Goal: Task Accomplishment & Management: Manage account settings

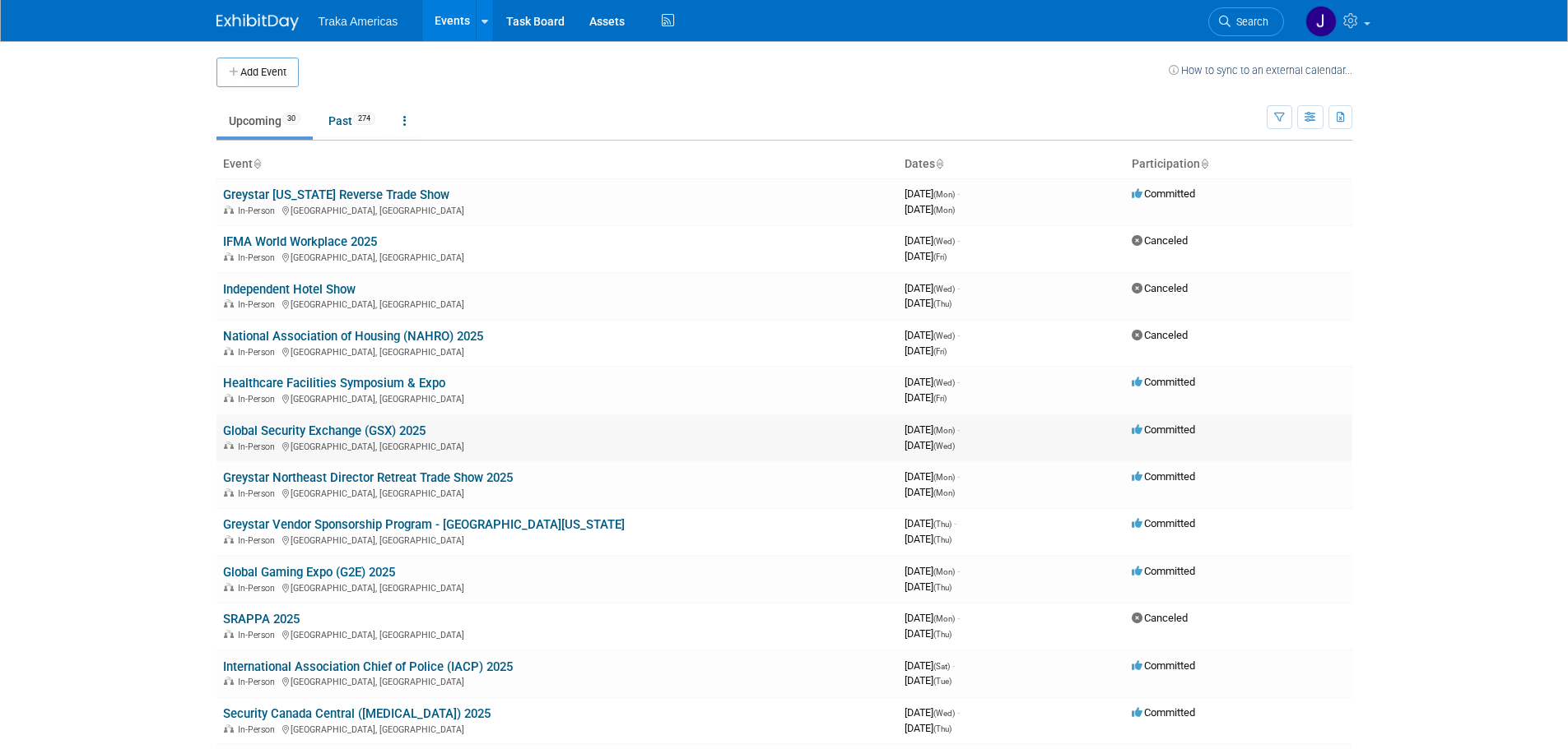
click at [369, 434] on link "Global Security Exchange (GSX) 2025" at bounding box center [324, 431] width 202 height 15
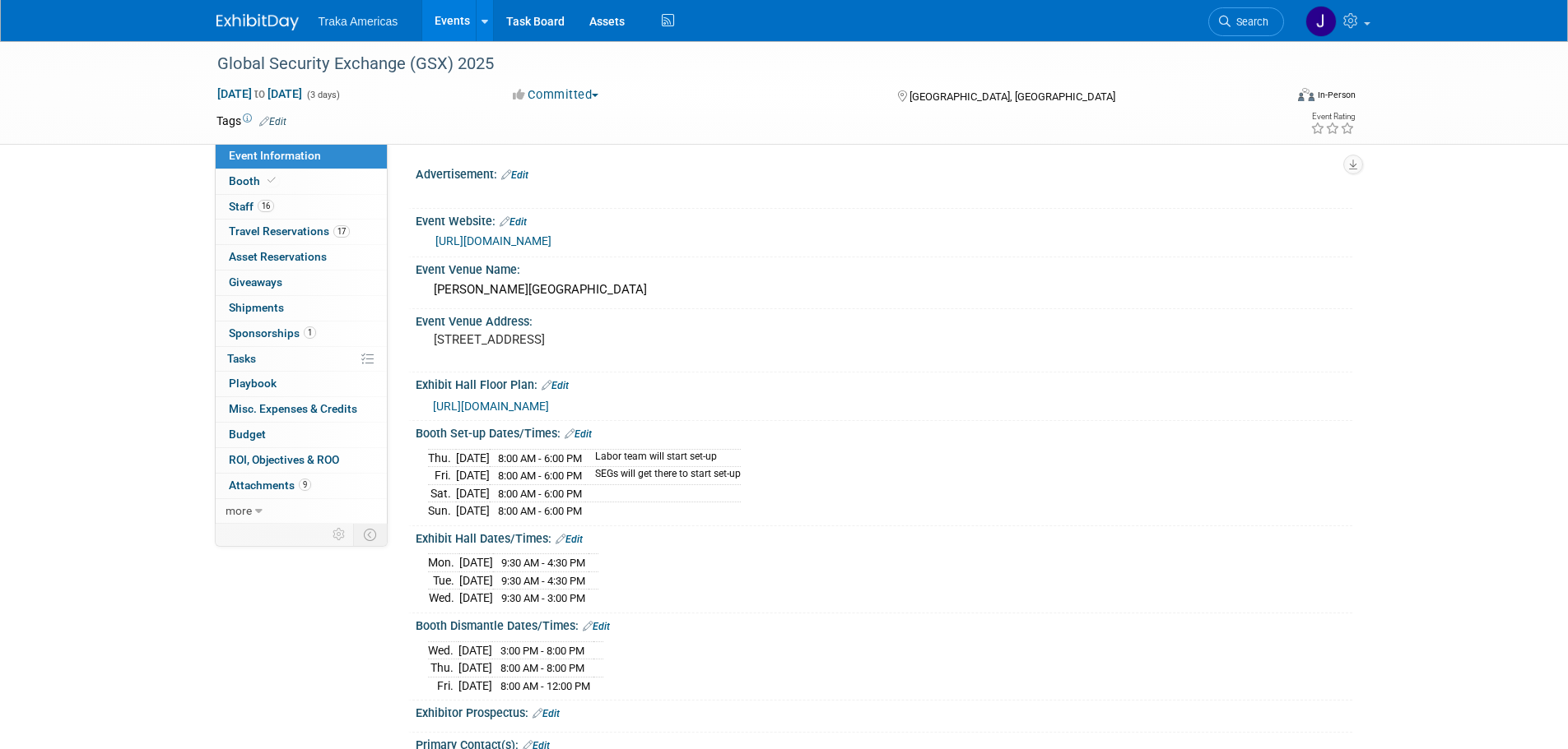
select select "National"
click at [236, 12] on link at bounding box center [267, 13] width 102 height 13
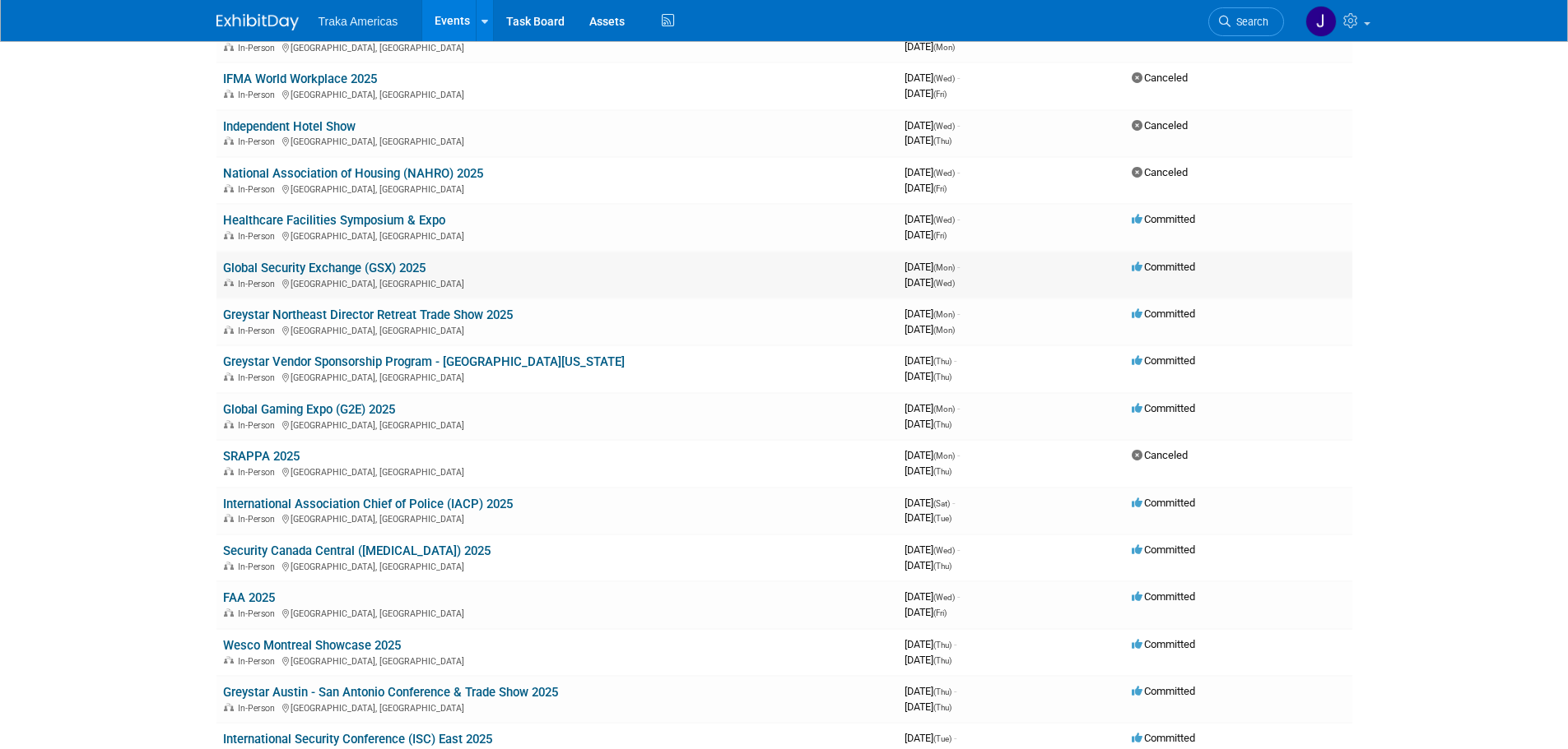
scroll to position [246, 0]
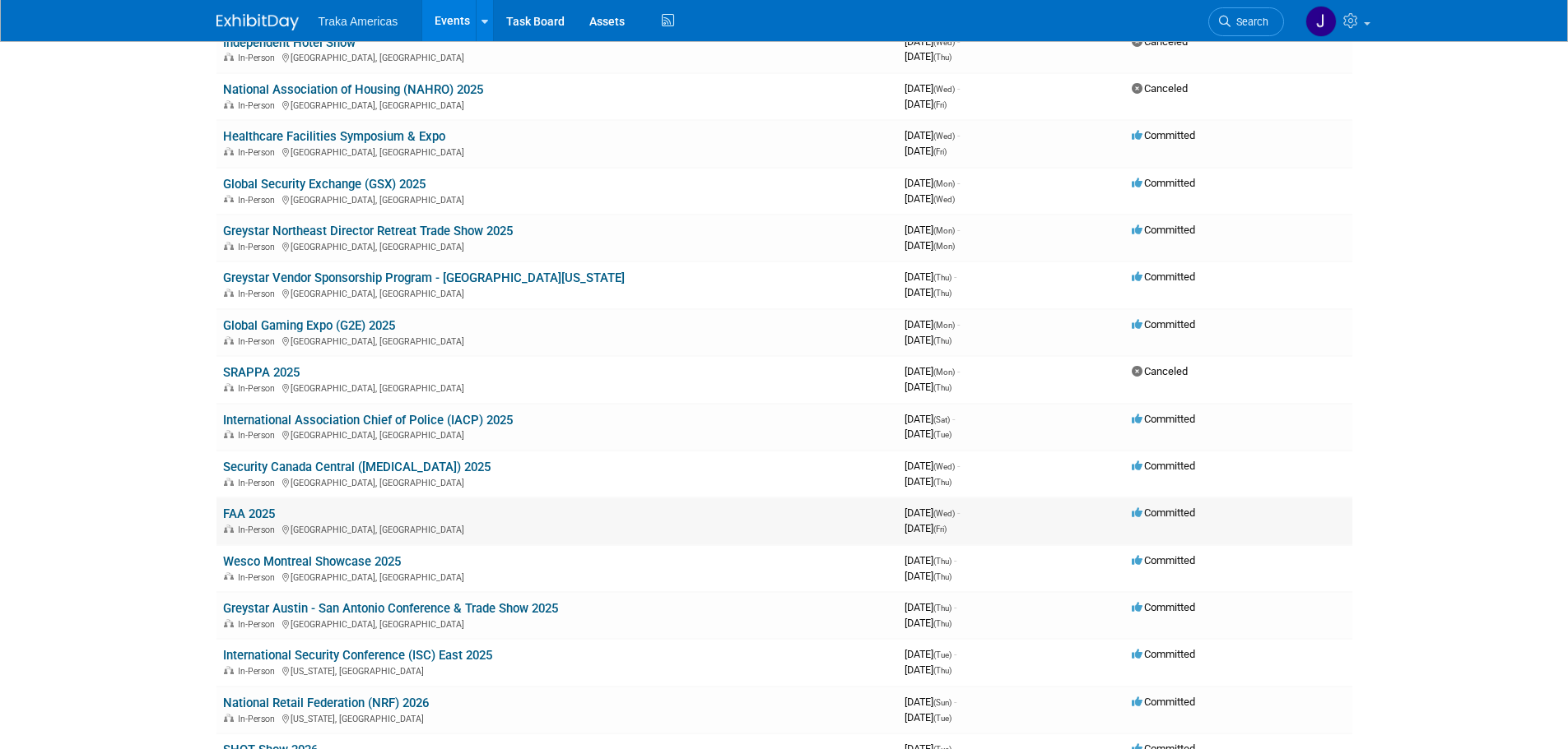
click at [258, 515] on link "FAA 2025" at bounding box center [248, 514] width 52 height 15
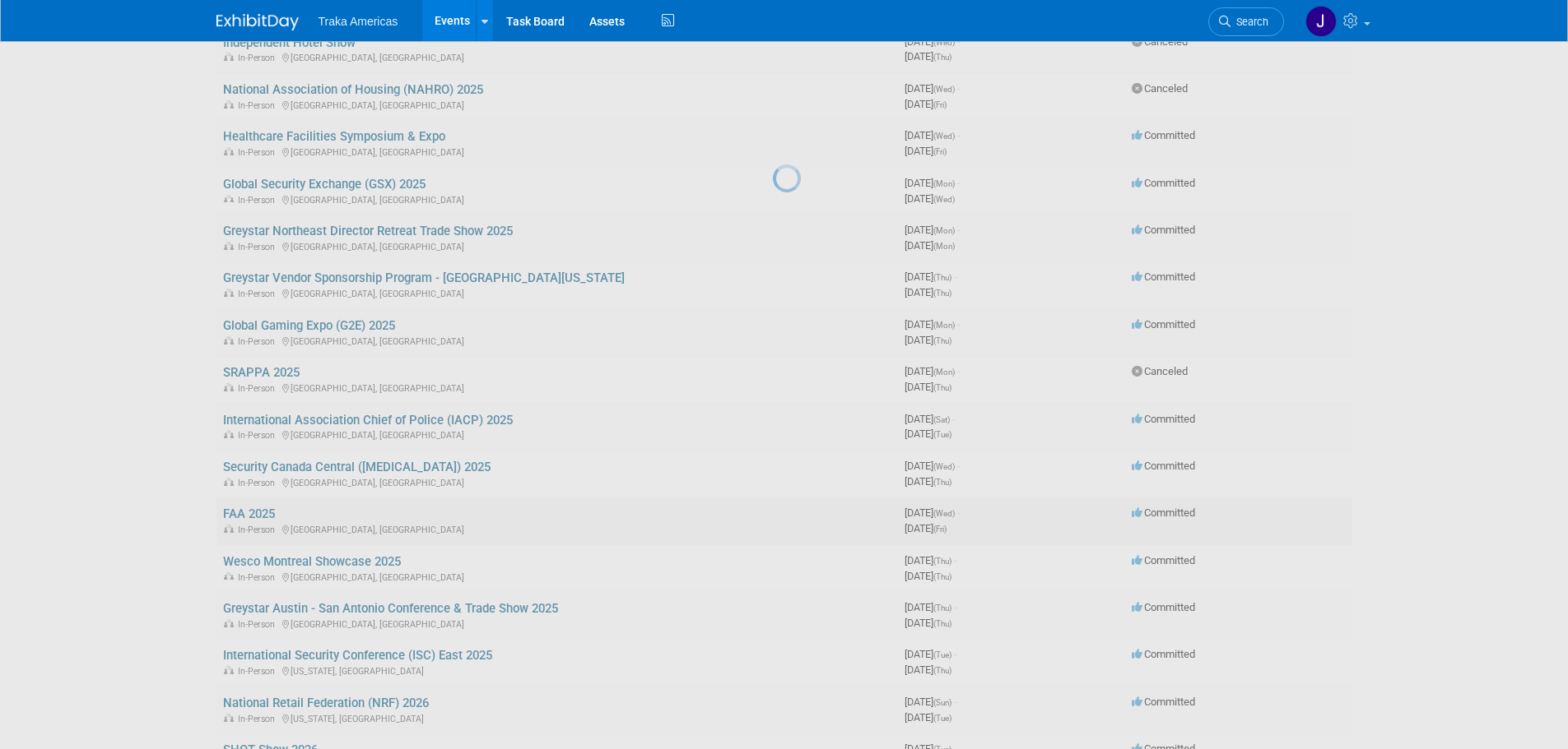
click at [773, 515] on div at bounding box center [784, 374] width 23 height 749
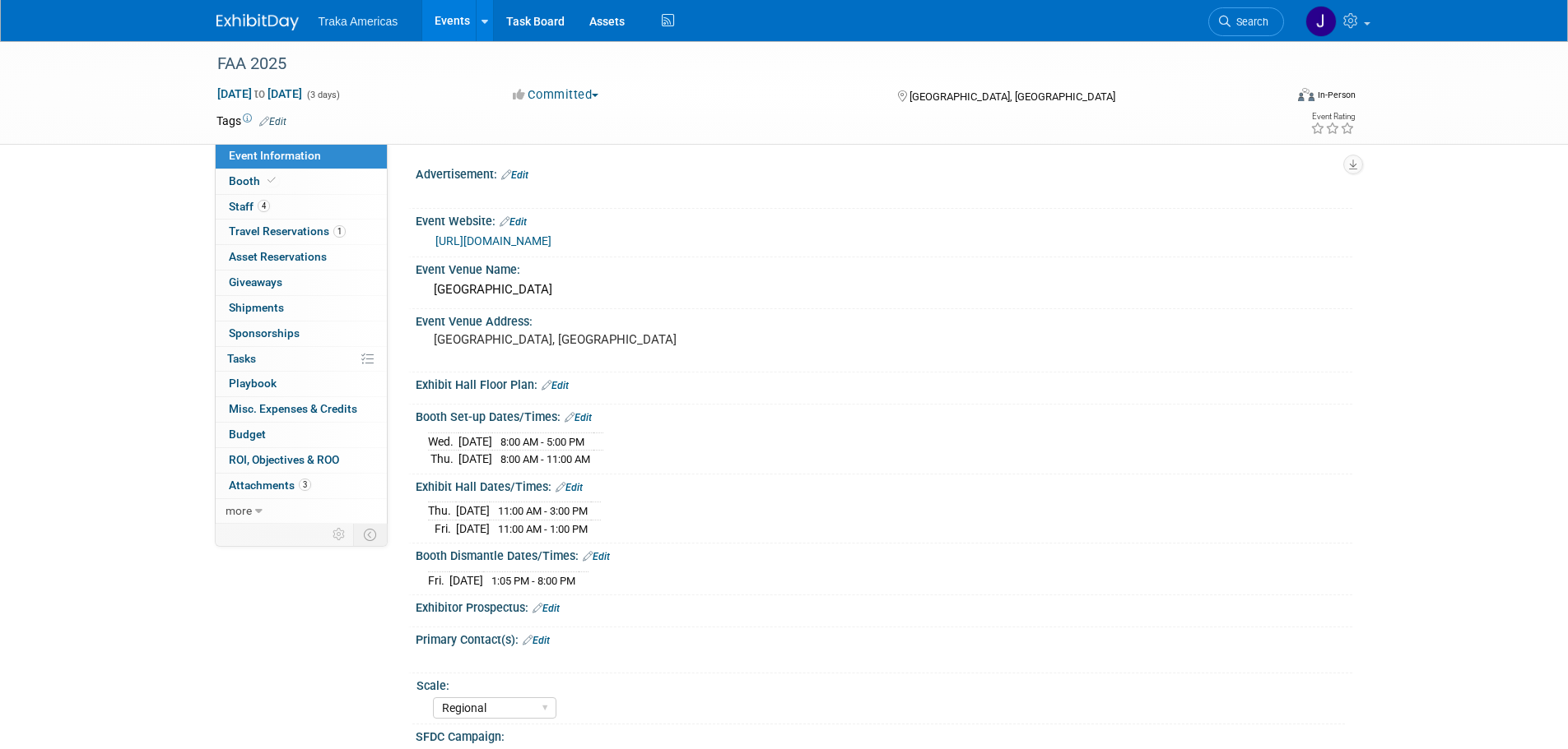
select select "Regional"
click at [279, 480] on span "Attachments 3" at bounding box center [270, 485] width 82 height 13
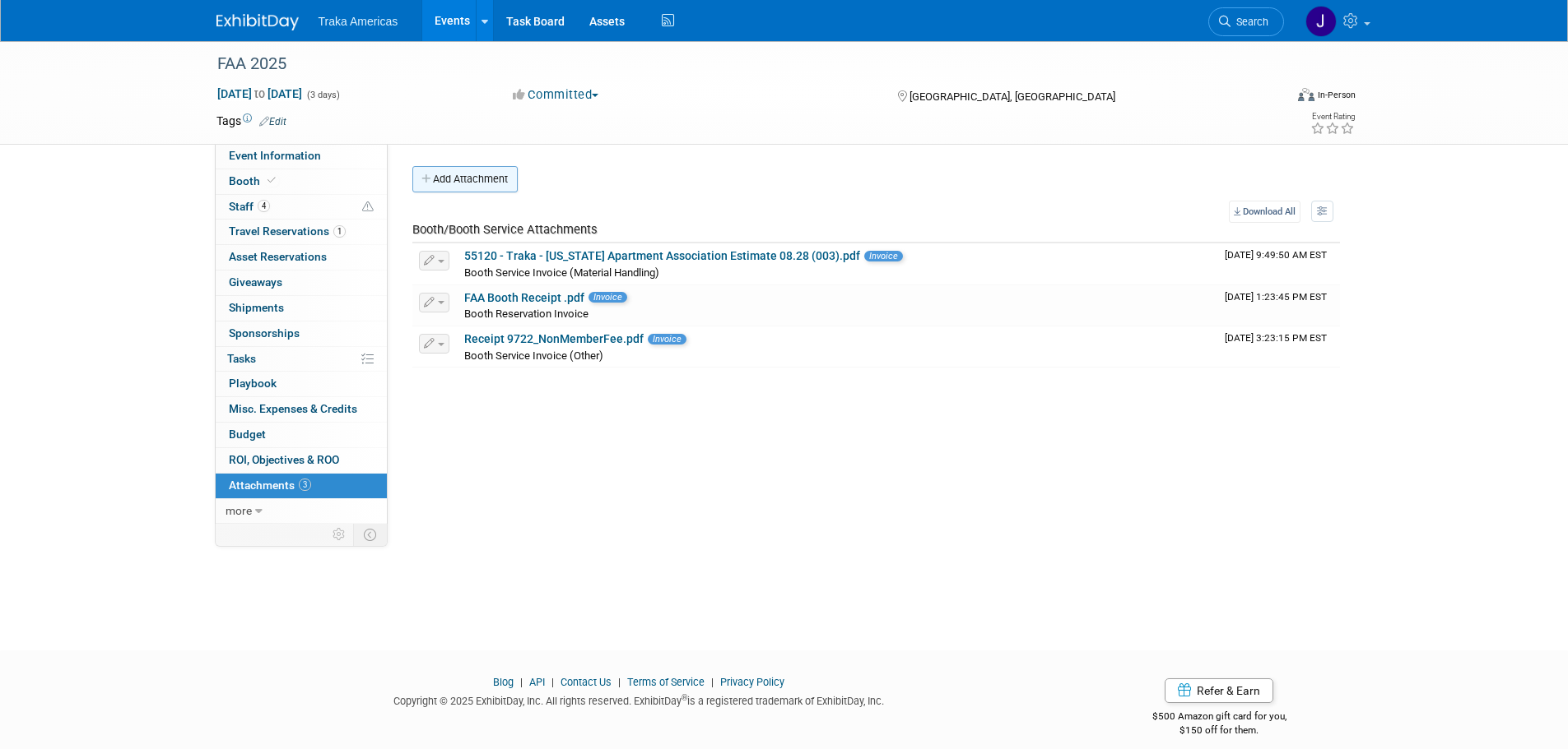
click at [467, 177] on button "Add Attachment" at bounding box center [464, 179] width 105 height 26
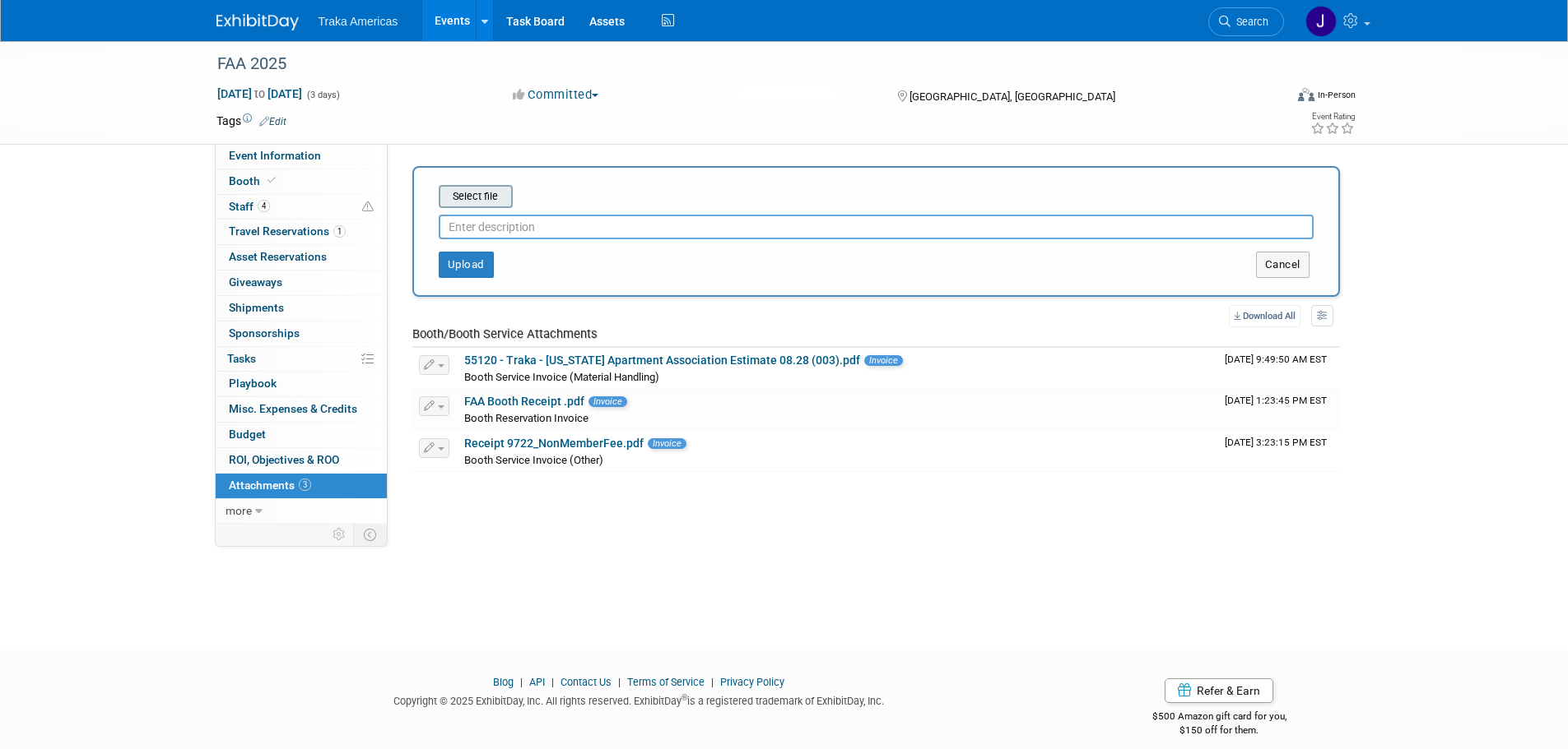
click at [467, 204] on input "file" at bounding box center [413, 197] width 196 height 20
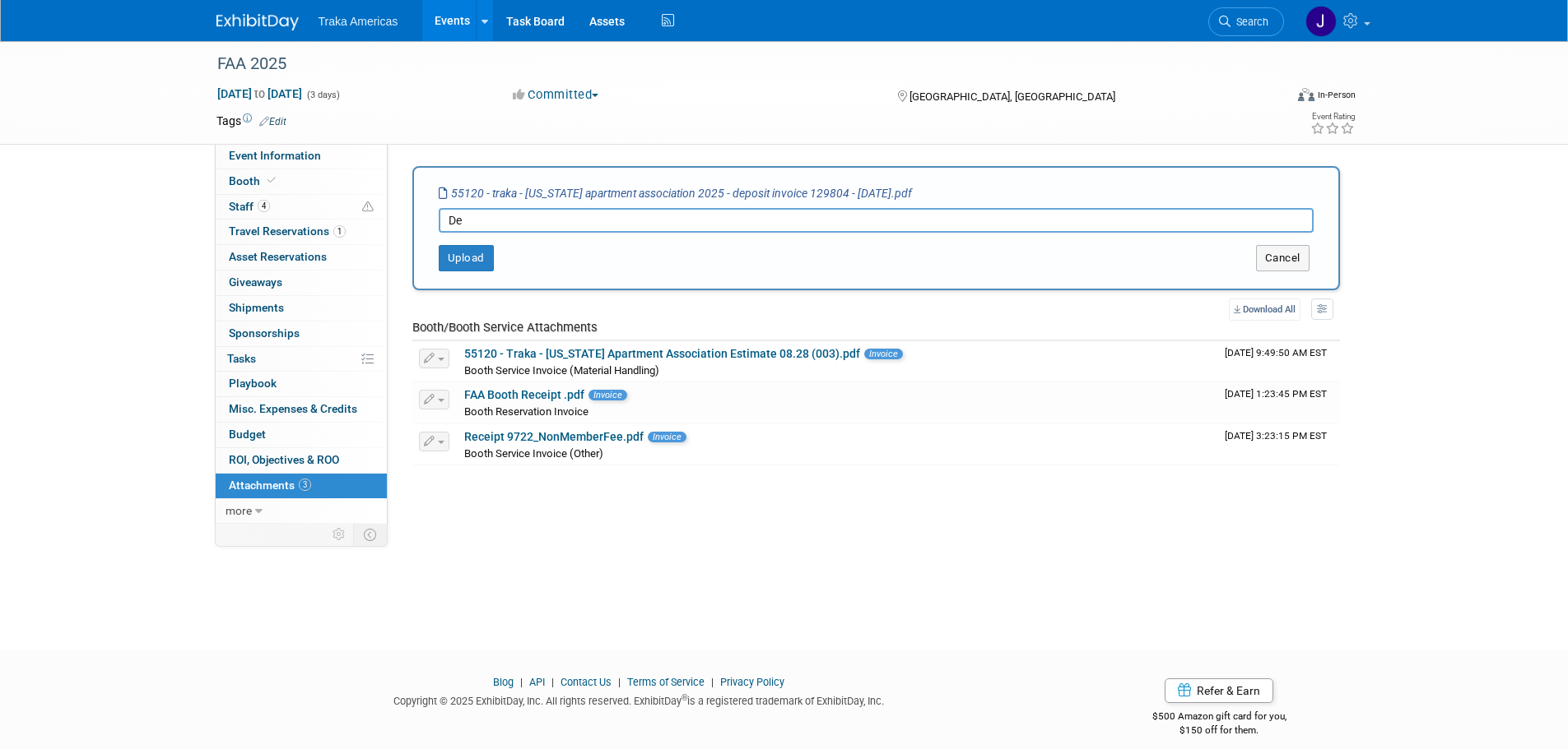
type input "D"
type input "S"
click at [470, 222] on input "Star-Traka_Deposit" at bounding box center [876, 220] width 875 height 24
click at [551, 227] on input "Star_Traka_Deposit" at bounding box center [876, 220] width 875 height 24
type input "Star_Traka_DepositInvoice"
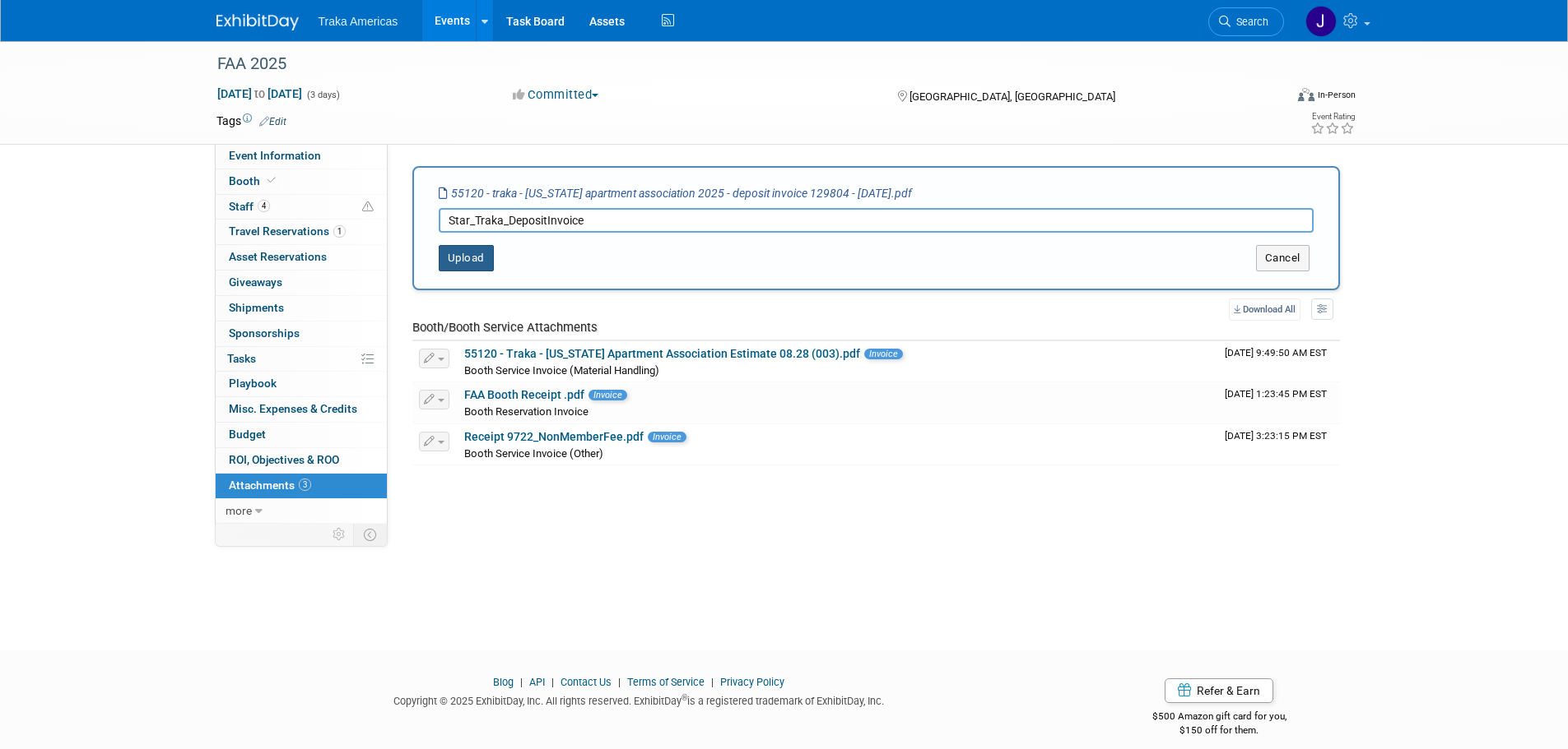
click at [460, 255] on button "Upload" at bounding box center [466, 258] width 55 height 26
